Goal: Information Seeking & Learning: Check status

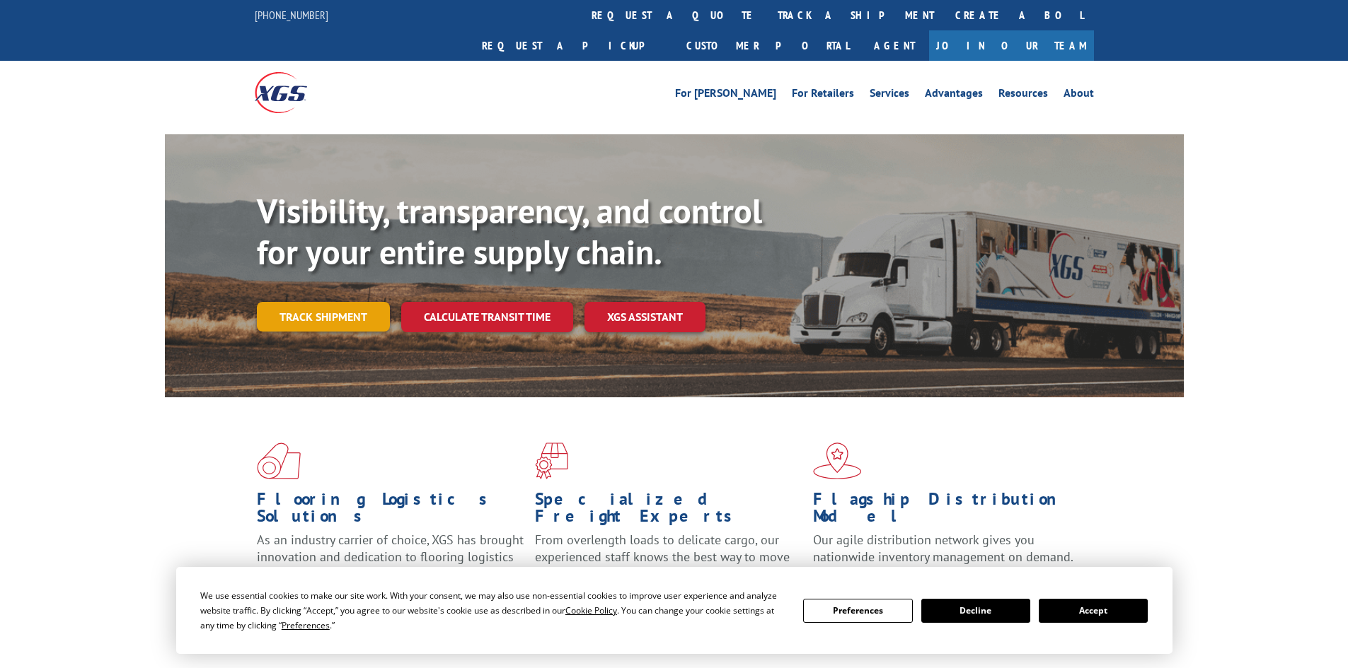
click at [327, 302] on link "Track shipment" at bounding box center [323, 317] width 133 height 30
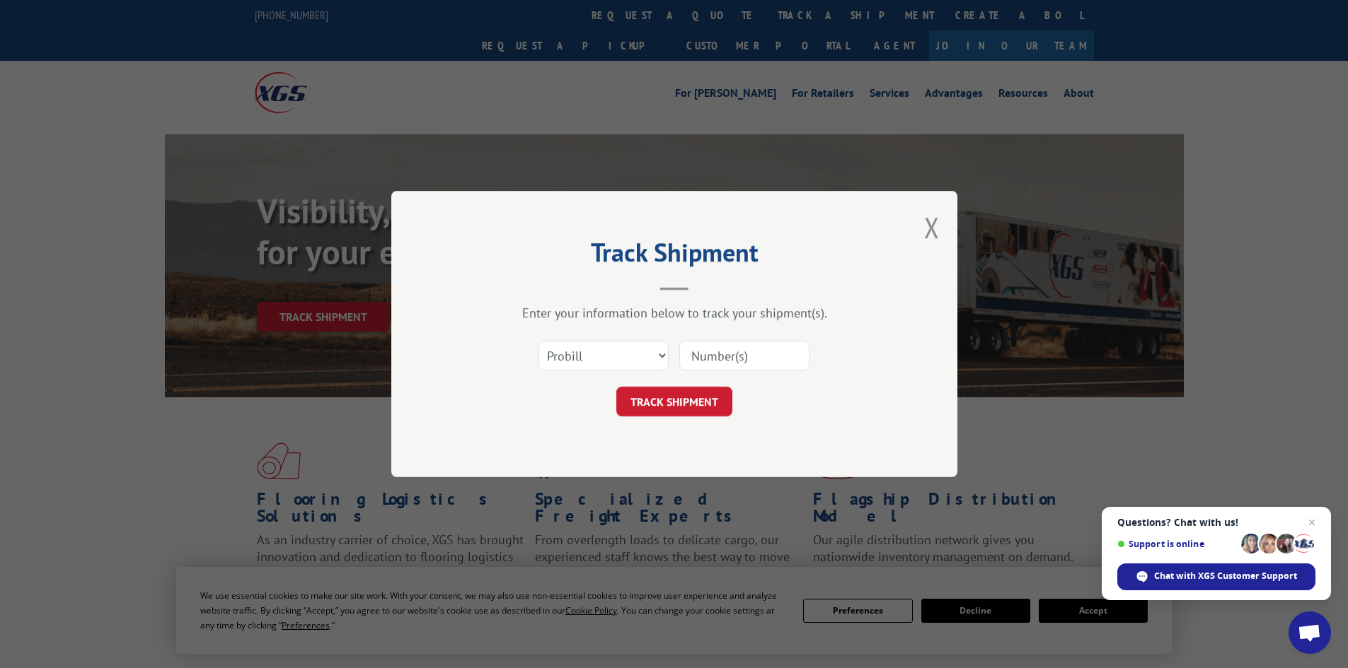
click at [765, 352] on input at bounding box center [744, 356] width 130 height 30
type input "17523142"
click at [616, 387] on button "TRACK SHIPMENT" at bounding box center [674, 402] width 116 height 30
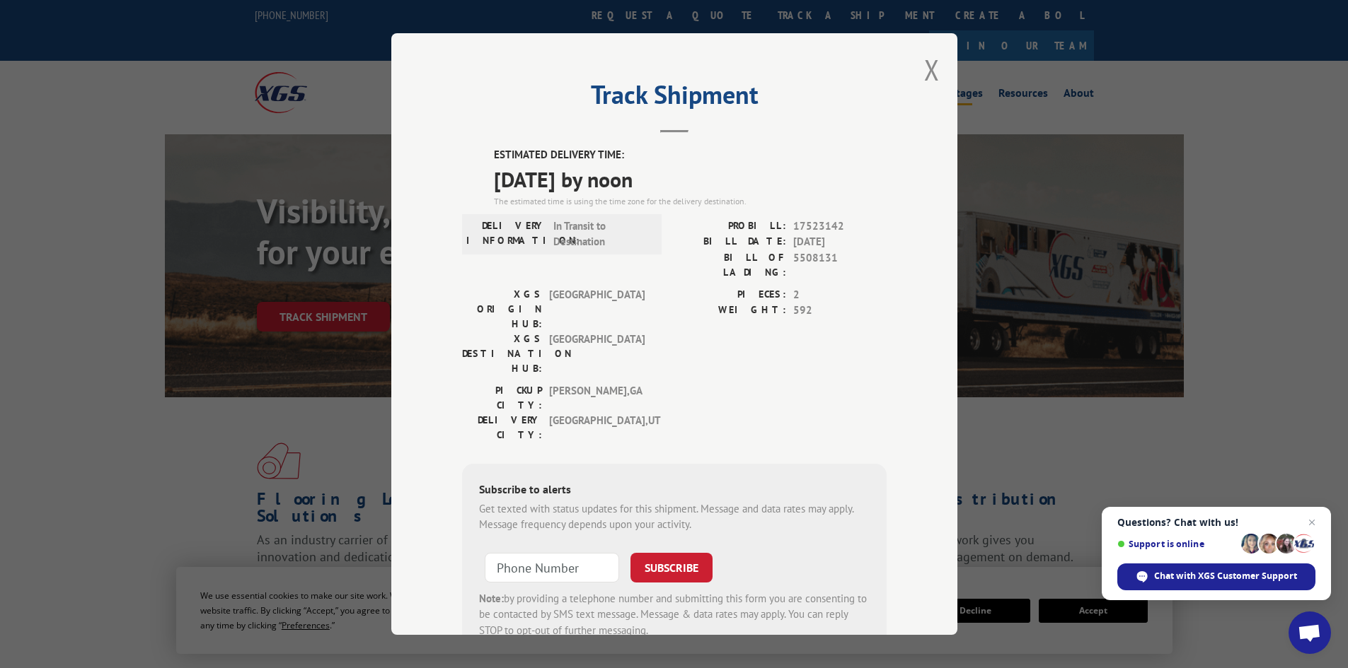
click at [930, 66] on button "Close modal" at bounding box center [932, 69] width 16 height 37
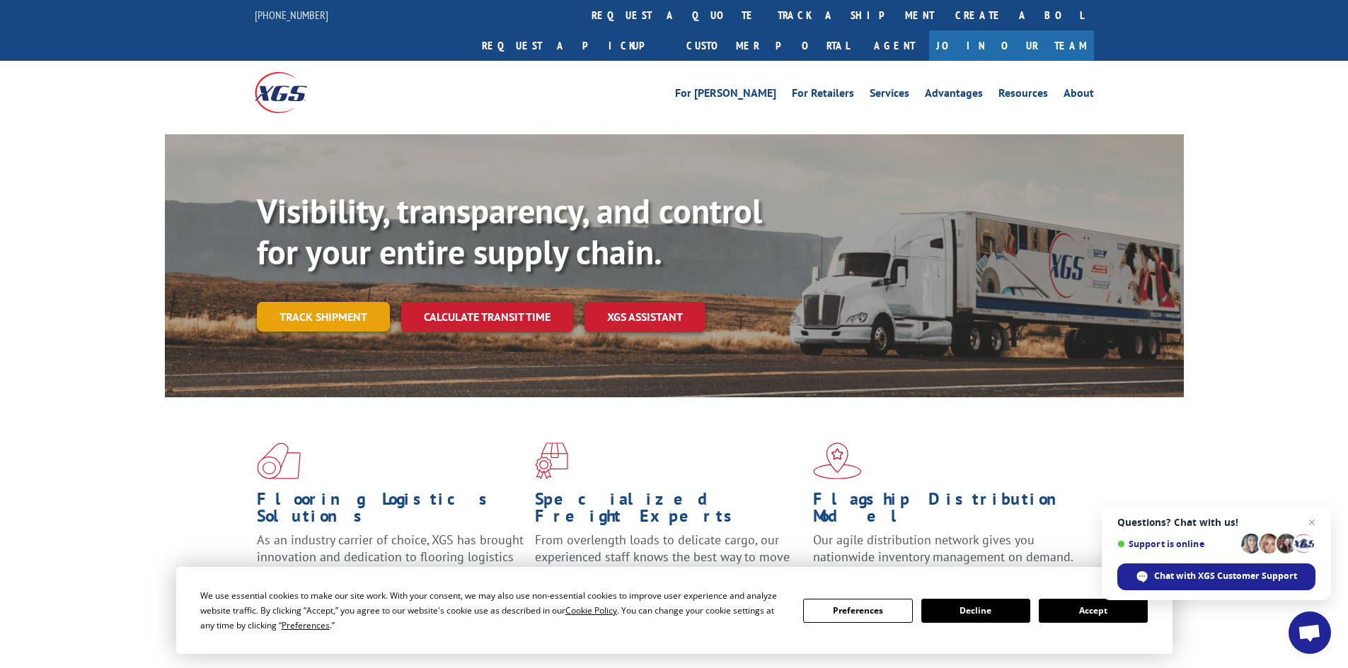
click at [304, 302] on link "Track shipment" at bounding box center [323, 317] width 133 height 30
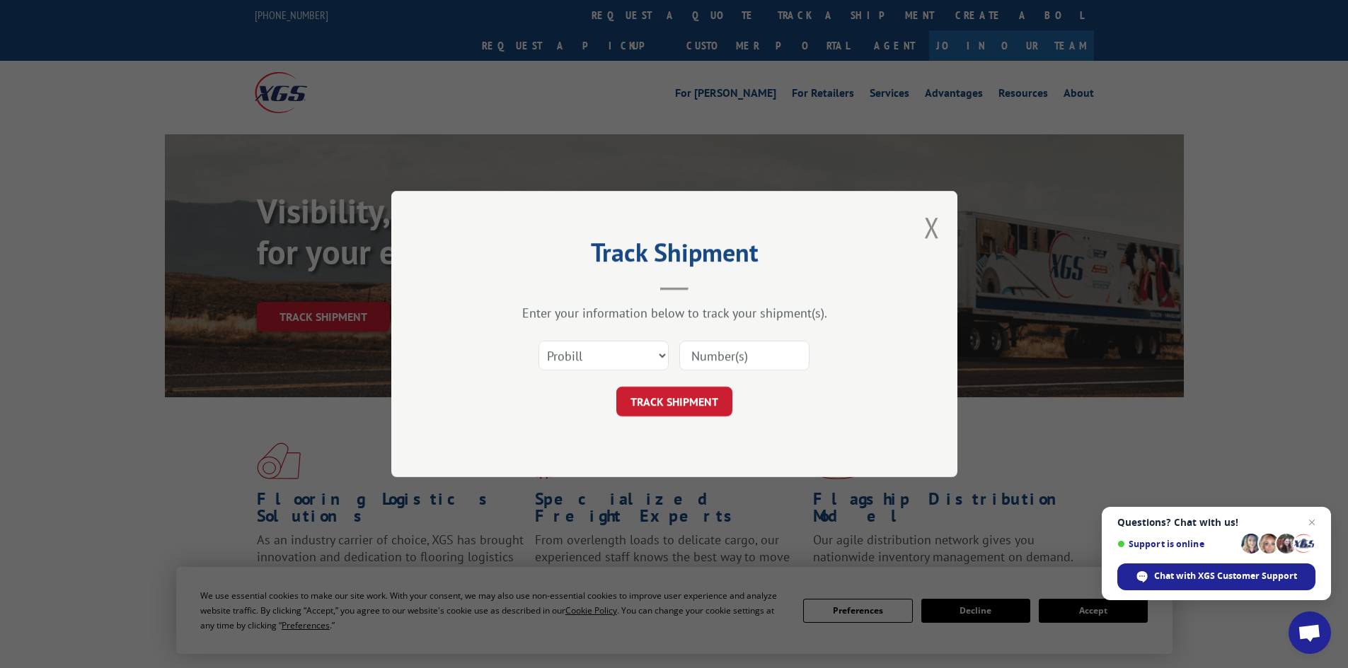
click at [728, 359] on input at bounding box center [744, 356] width 130 height 30
type input "17523142"
click at [690, 395] on button "TRACK SHIPMENT" at bounding box center [674, 402] width 116 height 30
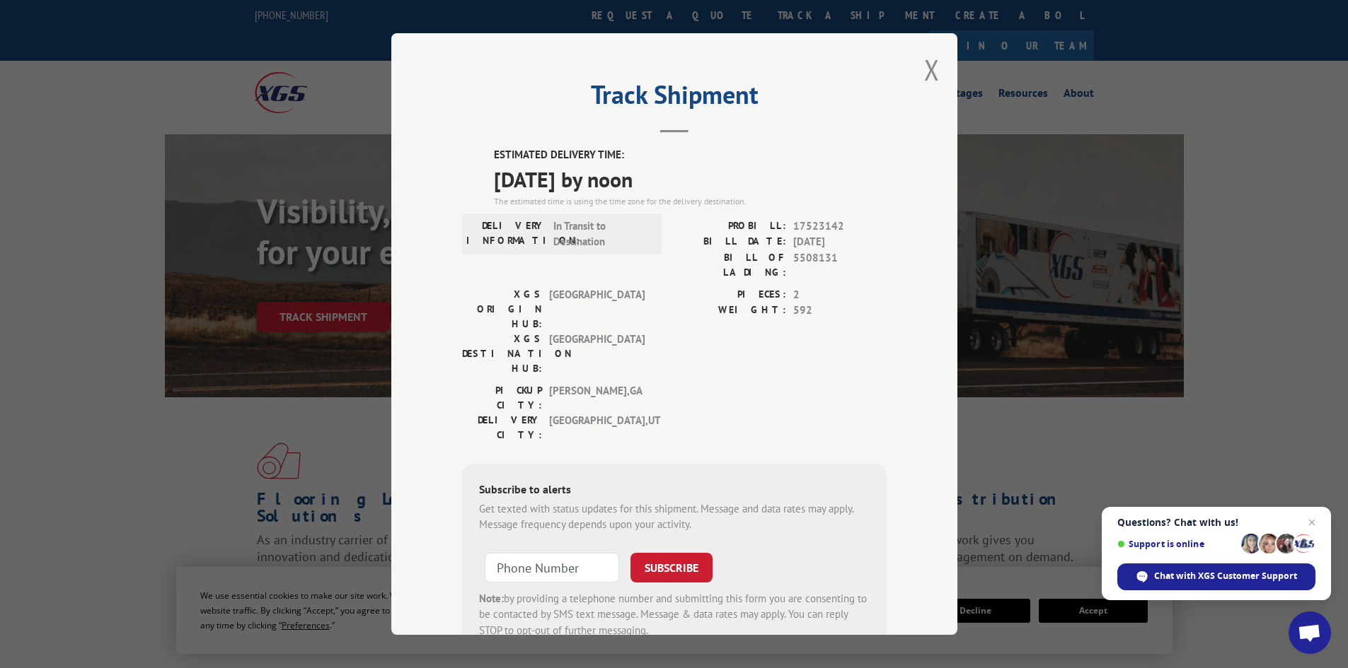
drag, startPoint x: 928, startPoint y: 62, endPoint x: 809, endPoint y: 54, distance: 119.1
click at [927, 61] on button "Close modal" at bounding box center [932, 69] width 16 height 37
